Goal: Check status

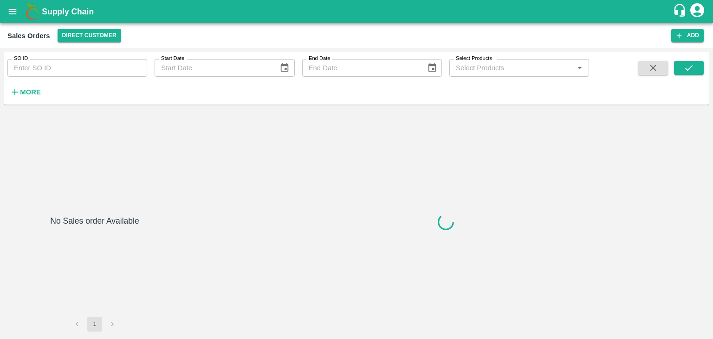
type input "597638"
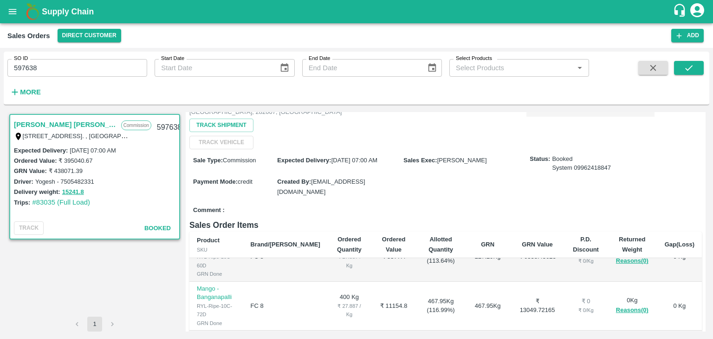
scroll to position [280, 0]
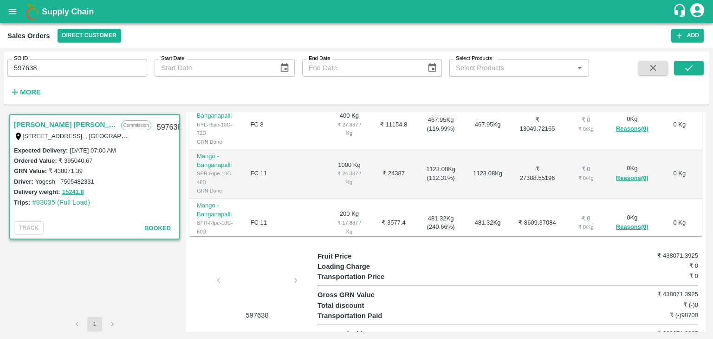
click at [261, 279] on div at bounding box center [257, 282] width 70 height 49
